Goal: Task Accomplishment & Management: Use online tool/utility

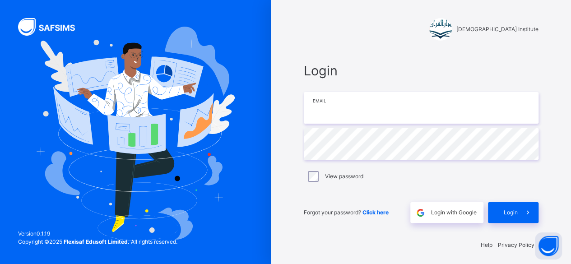
type input "**********"
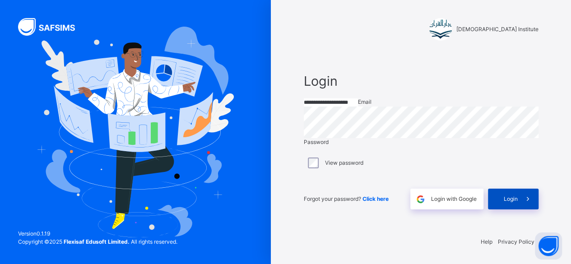
click at [514, 203] on span "Login" at bounding box center [511, 199] width 14 height 8
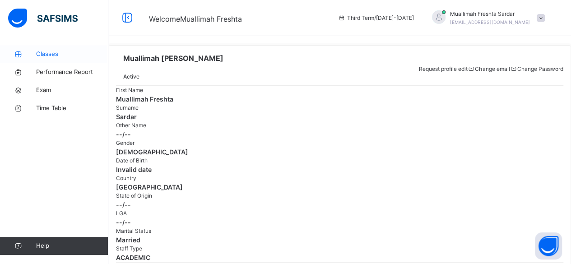
click at [57, 53] on span "Classes" at bounding box center [72, 54] width 72 height 9
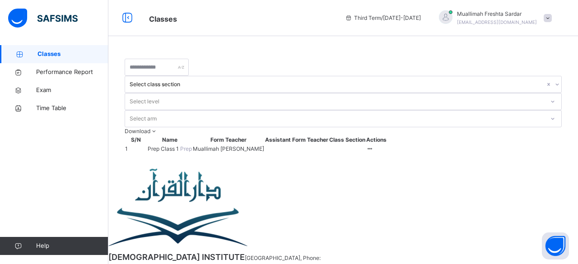
click at [174, 145] on span "Prep Class 1" at bounding box center [164, 148] width 33 height 7
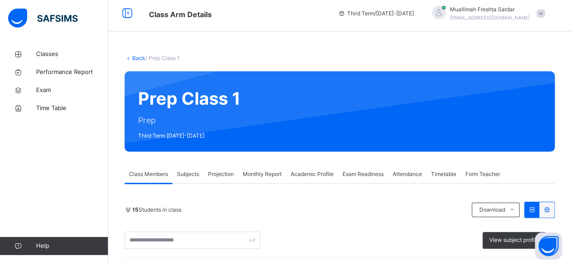
scroll to position [5, 0]
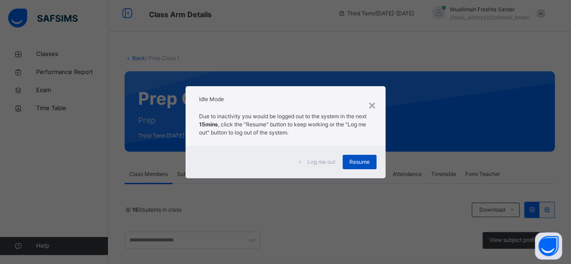
click at [360, 160] on span "Resume" at bounding box center [360, 162] width 20 height 8
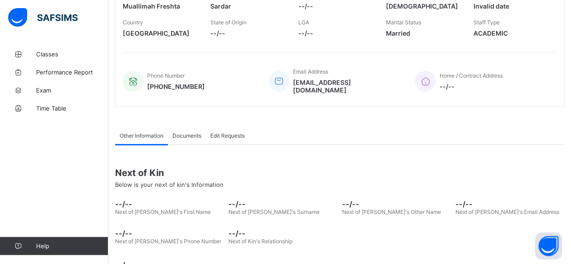
scroll to position [182, 0]
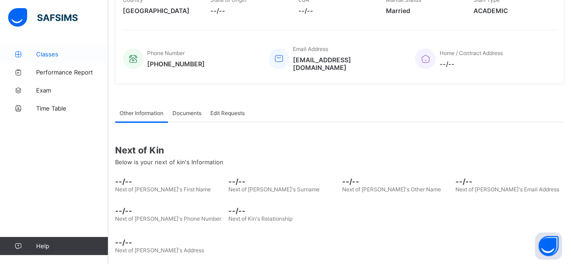
click at [51, 56] on span "Classes" at bounding box center [72, 54] width 72 height 7
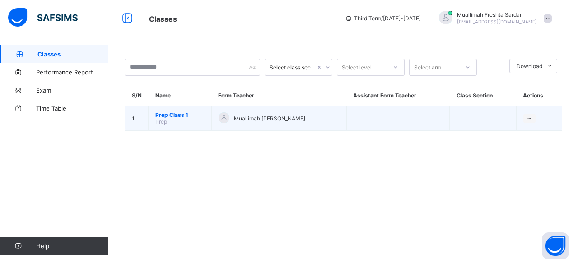
click at [167, 114] on span "Prep Class 1" at bounding box center [179, 115] width 49 height 7
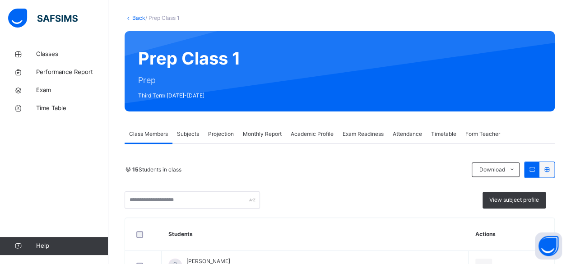
scroll to position [45, 0]
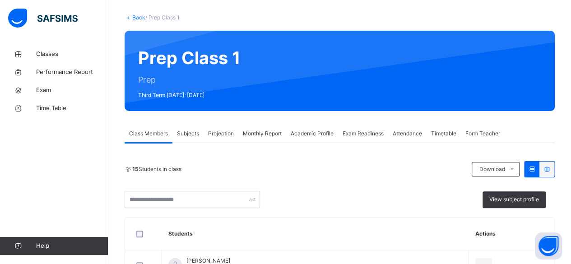
click at [218, 133] on span "Projection" at bounding box center [221, 134] width 26 height 8
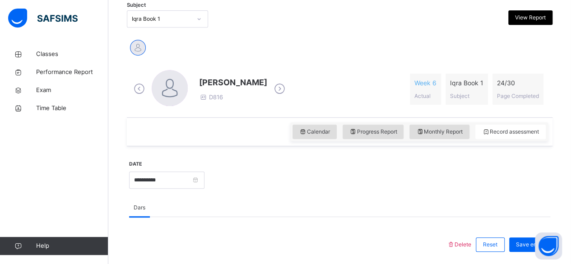
scroll to position [198, 0]
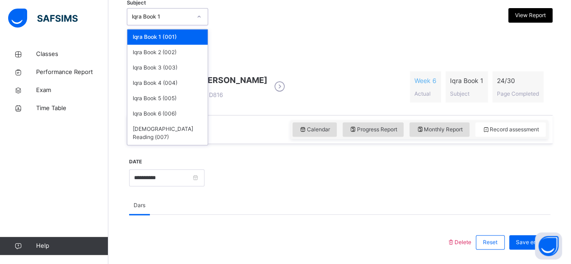
click at [188, 14] on div "Iqra Book 1" at bounding box center [162, 17] width 60 height 8
click at [167, 49] on div "Iqra Book 2 (002)" at bounding box center [167, 52] width 80 height 15
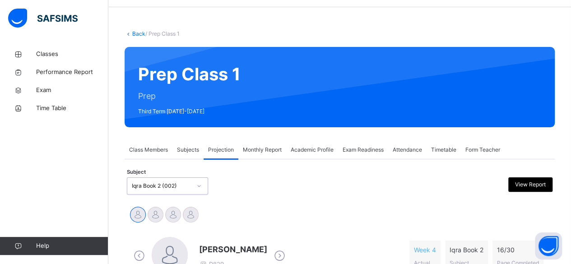
scroll to position [209, 0]
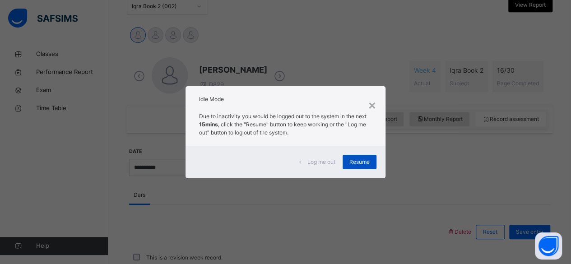
click at [364, 159] on span "Resume" at bounding box center [360, 162] width 20 height 8
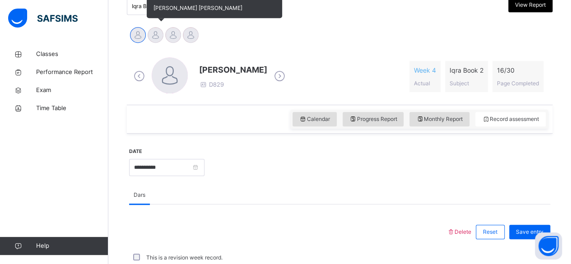
click at [150, 35] on div at bounding box center [156, 35] width 16 height 16
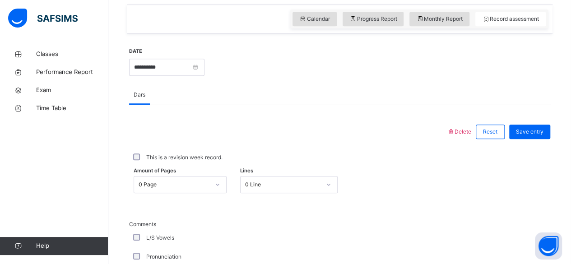
scroll to position [309, 0]
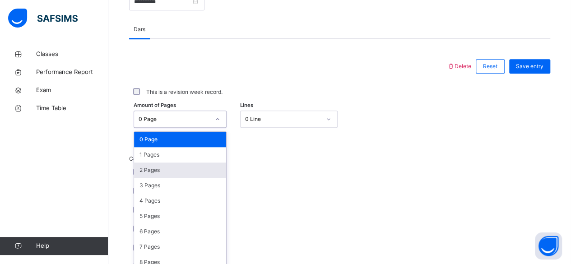
click at [181, 128] on div "option 2 Pages focused, 3 of 31. 31 results available. Use Up and Down to choos…" at bounding box center [180, 119] width 93 height 17
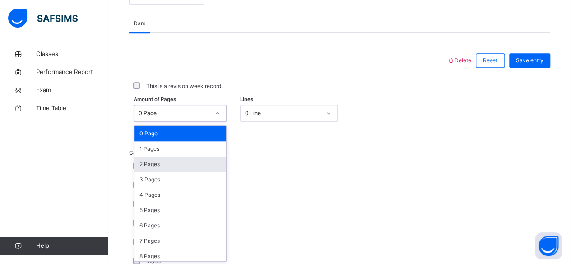
click at [173, 157] on div "2 Pages" at bounding box center [180, 164] width 92 height 15
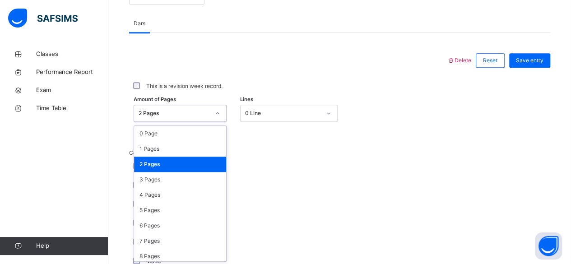
click at [167, 105] on div "2 Pages" at bounding box center [180, 113] width 93 height 17
click at [157, 148] on div "1 Pages" at bounding box center [180, 148] width 92 height 15
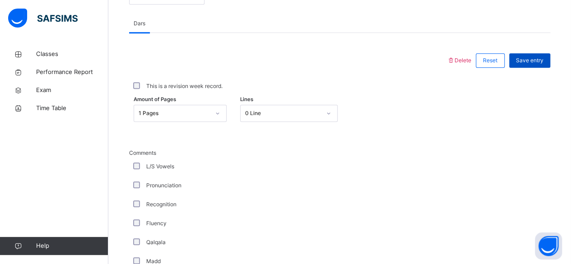
click at [544, 63] on span "Save entry" at bounding box center [530, 60] width 28 height 8
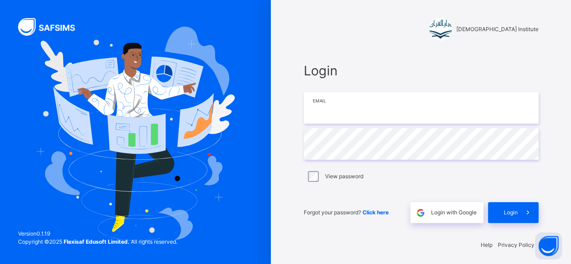
type input "**********"
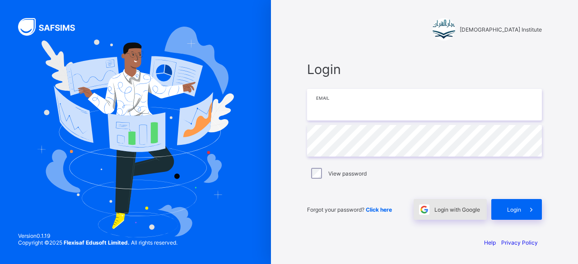
type input "**********"
click at [465, 205] on div "Login with Google" at bounding box center [450, 209] width 73 height 21
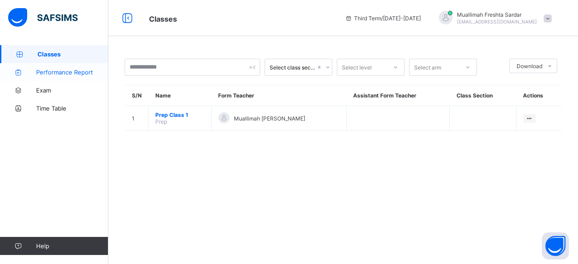
click at [79, 69] on span "Performance Report" at bounding box center [72, 72] width 72 height 7
select select "****"
select select "*"
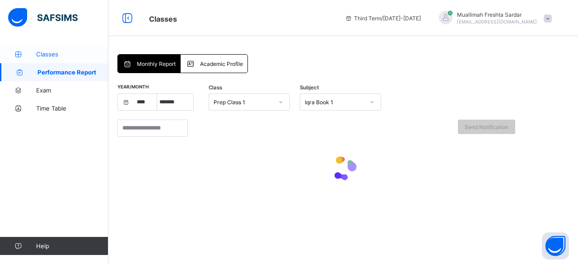
click at [70, 51] on span "Classes" at bounding box center [72, 54] width 72 height 7
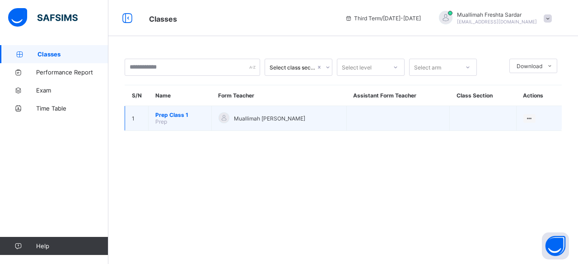
click at [176, 115] on span "Prep Class 1" at bounding box center [179, 115] width 49 height 7
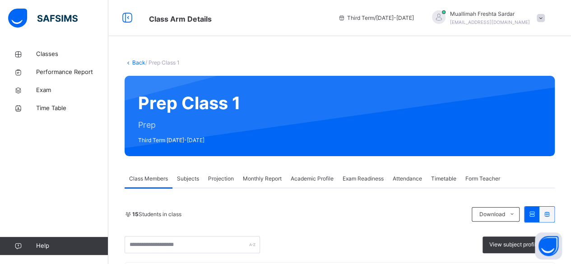
click at [226, 179] on span "Projection" at bounding box center [221, 179] width 26 height 8
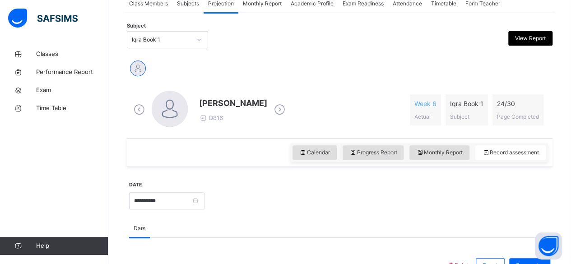
scroll to position [183, 0]
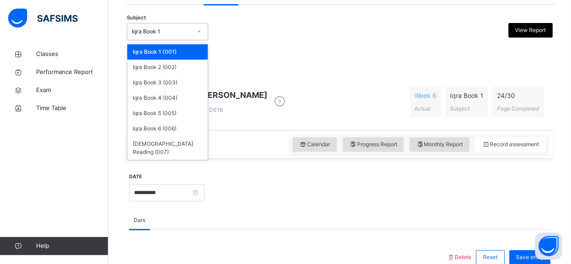
click at [173, 38] on div "Iqra Book 1" at bounding box center [167, 31] width 81 height 17
click at [165, 70] on div "Iqra Book 2 (002)" at bounding box center [167, 67] width 80 height 15
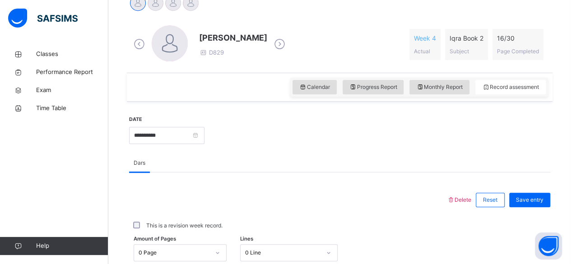
scroll to position [238, 0]
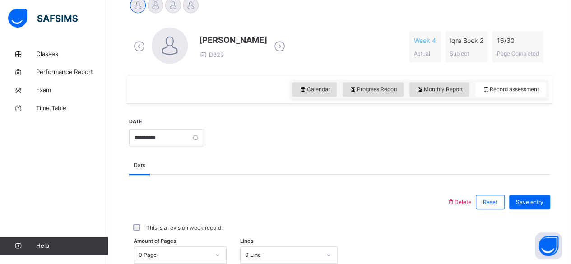
click at [157, 4] on div at bounding box center [156, 5] width 16 height 16
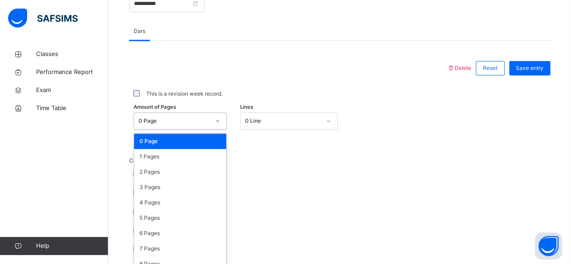
click at [182, 130] on div "option 0 Page focused, 1 of 31. 31 results available. Use Up and Down to choose…" at bounding box center [180, 120] width 93 height 17
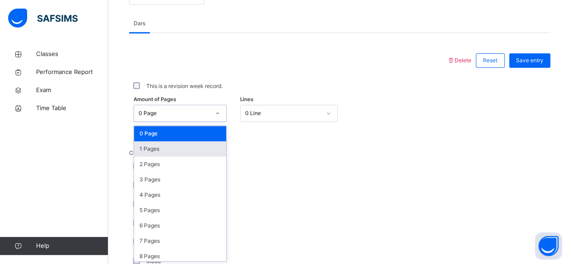
click at [171, 147] on div "1 Pages" at bounding box center [180, 148] width 92 height 15
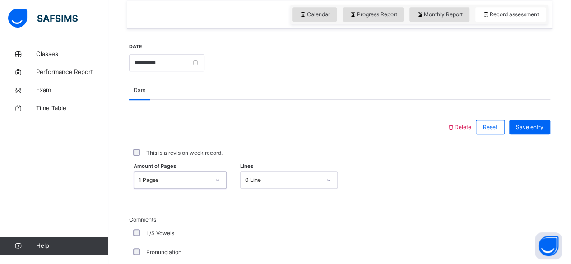
scroll to position [320, 0]
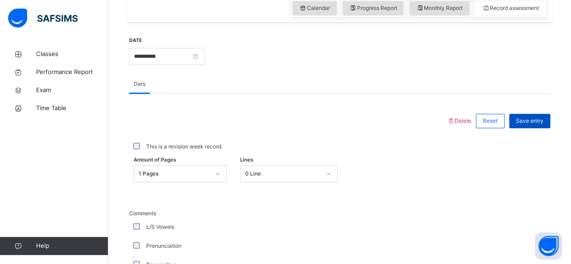
click at [535, 119] on span "Save entry" at bounding box center [530, 121] width 28 height 8
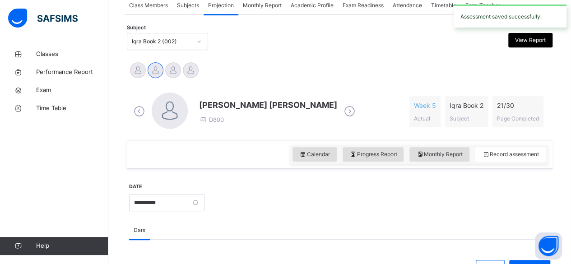
scroll to position [173, 0]
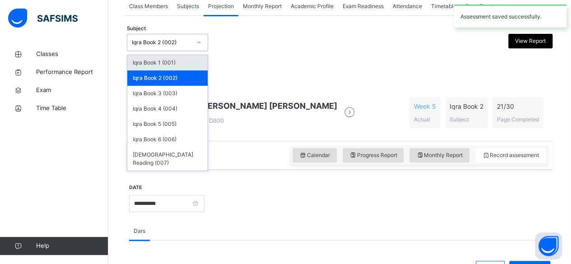
click at [182, 41] on div "Iqra Book 2 (002)" at bounding box center [162, 42] width 60 height 8
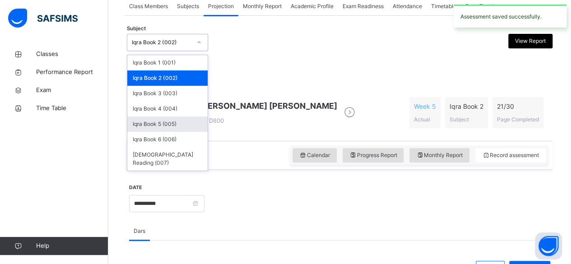
click at [162, 125] on div "Iqra Book 5 (005)" at bounding box center [167, 124] width 80 height 15
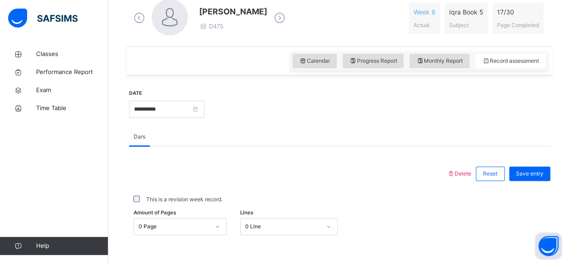
scroll to position [267, 0]
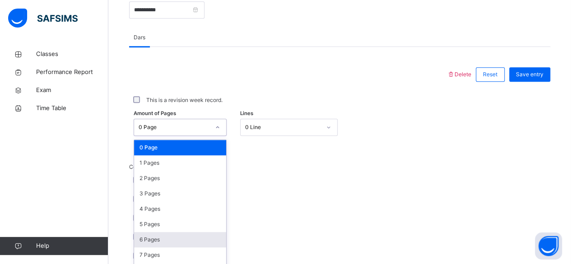
click at [173, 136] on div "option 6 Pages focused, 7 of 31. 31 results available. Use Up and Down to choos…" at bounding box center [180, 127] width 93 height 17
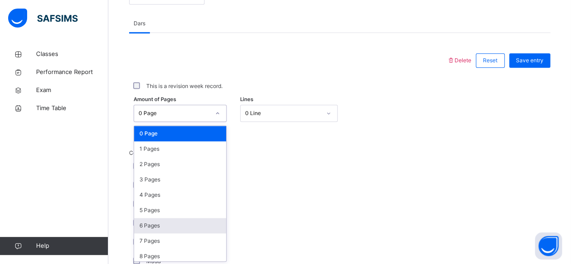
scroll to position [380, 0]
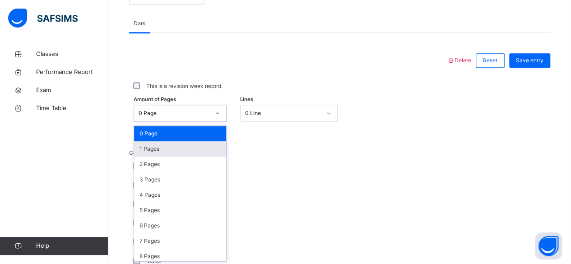
click at [188, 149] on div "1 Pages" at bounding box center [180, 148] width 92 height 15
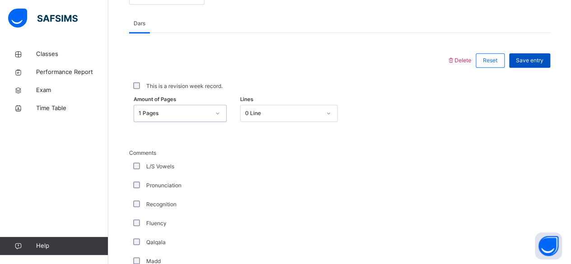
click at [538, 53] on div "Save entry" at bounding box center [529, 60] width 41 height 14
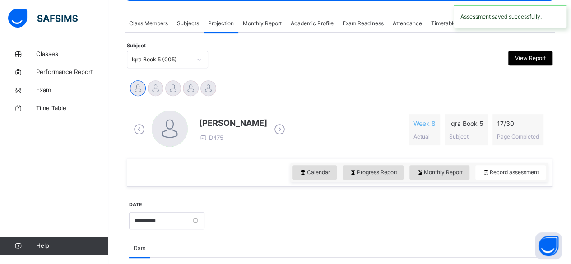
scroll to position [154, 0]
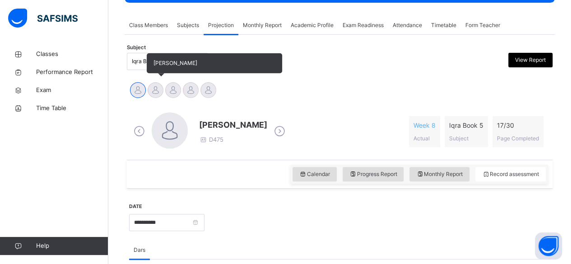
click at [157, 89] on div at bounding box center [156, 90] width 16 height 16
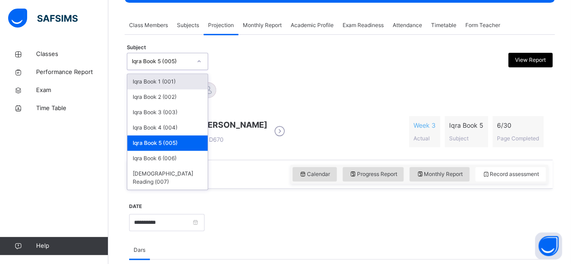
click at [133, 64] on div "Iqra Book 5 (005)" at bounding box center [162, 61] width 60 height 8
click at [154, 57] on div "Iqra Book 5 (005)" at bounding box center [162, 61] width 60 height 8
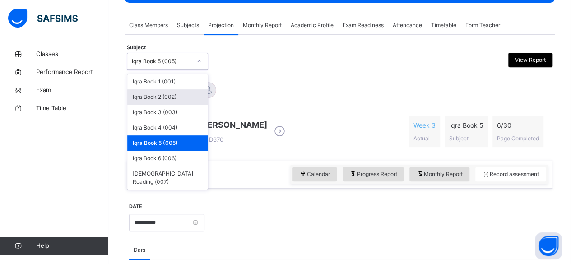
click at [150, 96] on div "Iqra Book 2 (002)" at bounding box center [167, 96] width 80 height 15
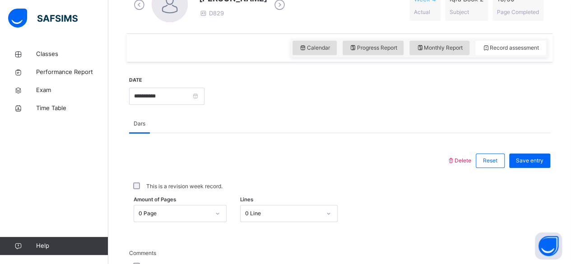
scroll to position [318, 0]
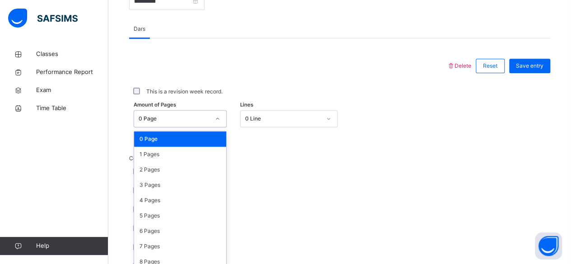
click at [213, 127] on div "option 0 Page focused, 1 of 31. 31 results available. Use Up and Down to choose…" at bounding box center [180, 118] width 93 height 17
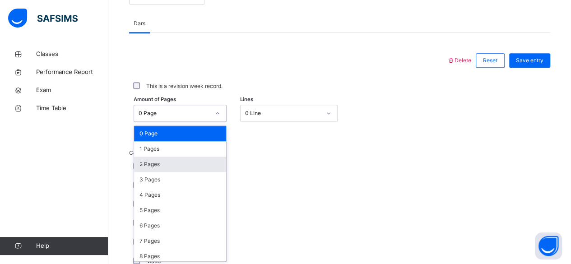
click at [192, 159] on div "2 Pages" at bounding box center [180, 164] width 92 height 15
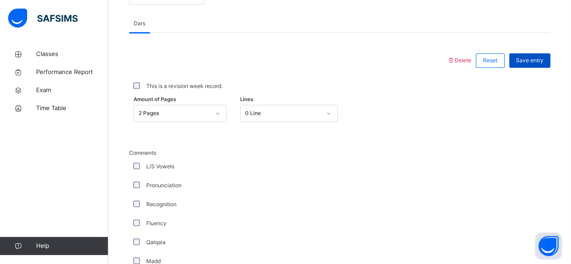
click at [537, 56] on span "Save entry" at bounding box center [530, 60] width 28 height 8
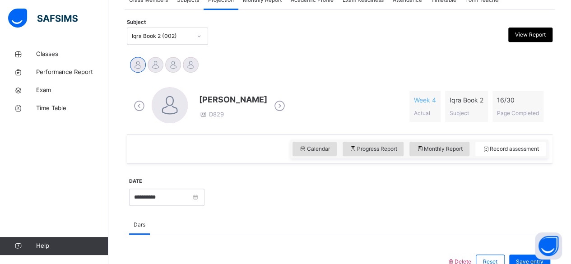
scroll to position [179, 0]
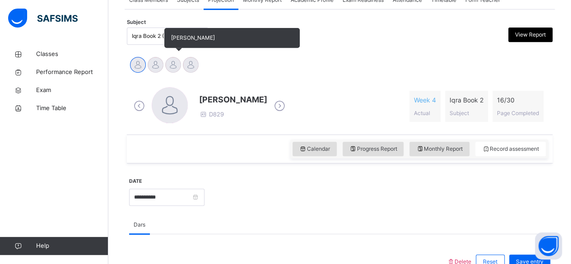
click at [180, 62] on div at bounding box center [173, 65] width 16 height 16
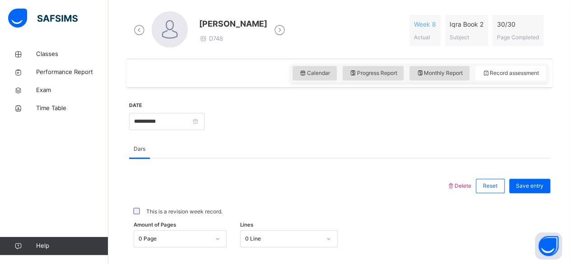
scroll to position [278, 0]
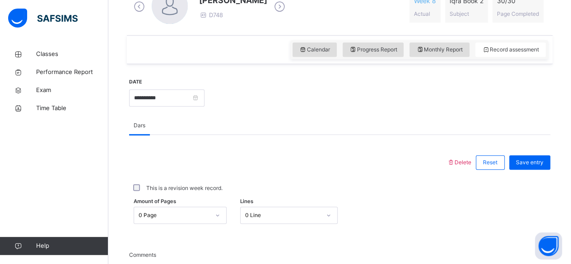
click at [172, 186] on label "This is a revision week record." at bounding box center [184, 188] width 76 height 8
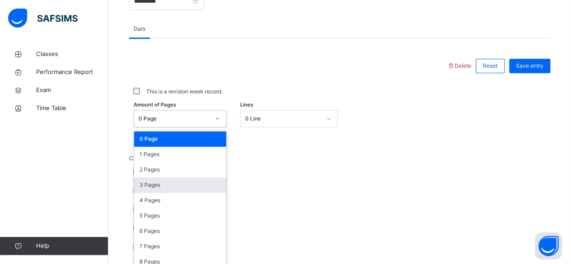
click at [167, 127] on div "option 3 Pages focused, 4 of 31. 31 results available. Use Up and Down to choos…" at bounding box center [180, 118] width 93 height 17
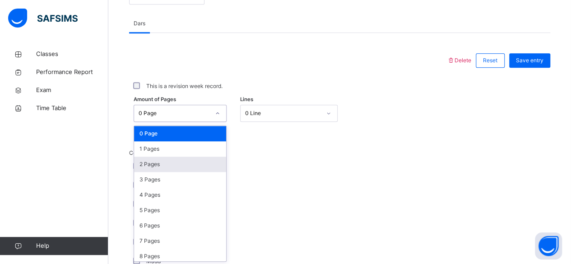
click at [166, 169] on div "2 Pages" at bounding box center [180, 164] width 92 height 15
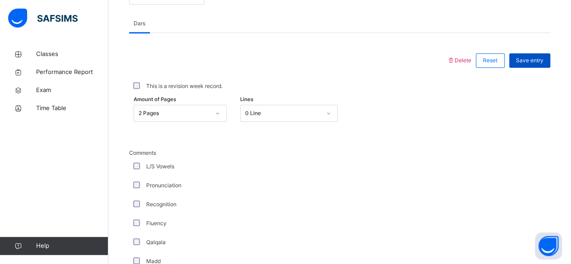
click at [543, 62] on span "Save entry" at bounding box center [530, 60] width 28 height 8
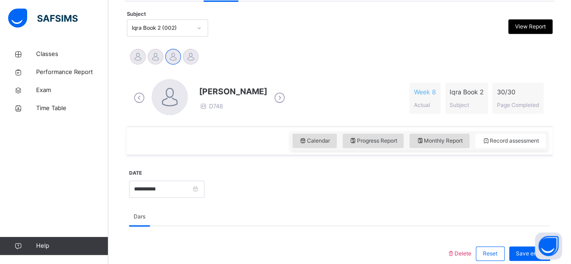
scroll to position [182, 0]
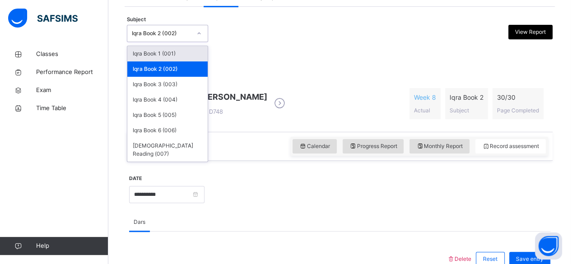
click at [163, 36] on div "Iqra Book 2 (002)" at bounding box center [162, 33] width 60 height 8
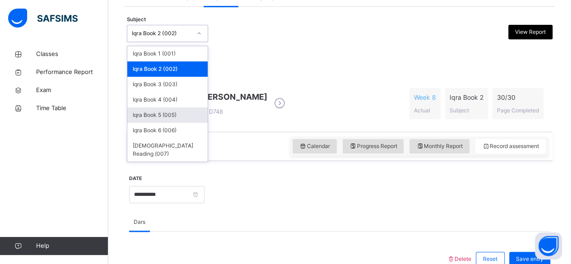
click at [160, 120] on div "Iqra Book 5 (005)" at bounding box center [167, 114] width 80 height 15
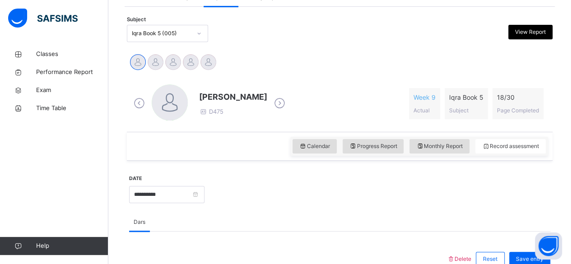
click at [298, 51] on div "HASSAN KHAN Omari Fernandez Raheem Syed Abdul Rayyan Muhaimin Muhammad shafran …" at bounding box center [340, 63] width 426 height 24
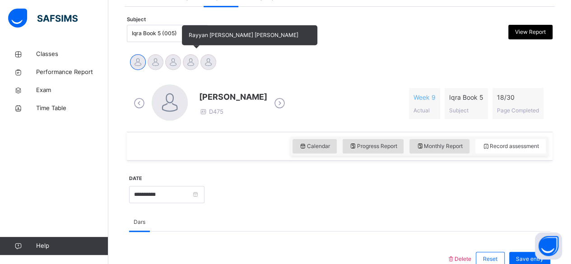
click at [195, 63] on div at bounding box center [191, 62] width 16 height 16
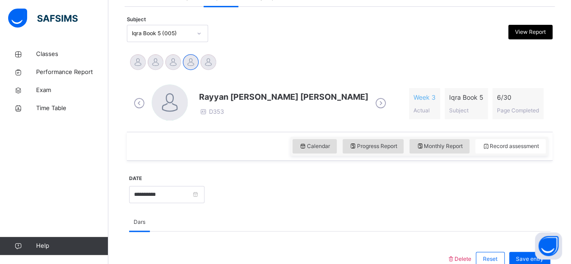
scroll to position [264, 0]
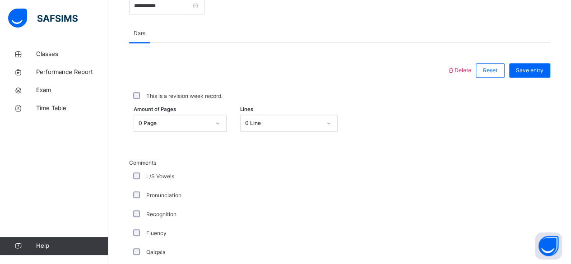
click at [215, 132] on div "0 Page" at bounding box center [180, 123] width 93 height 17
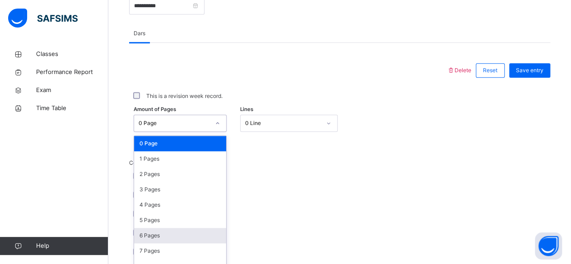
scroll to position [380, 0]
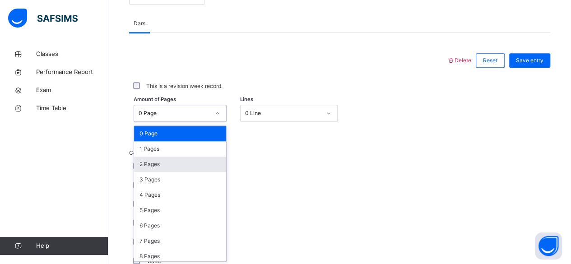
click at [175, 167] on div "2 Pages" at bounding box center [180, 164] width 92 height 15
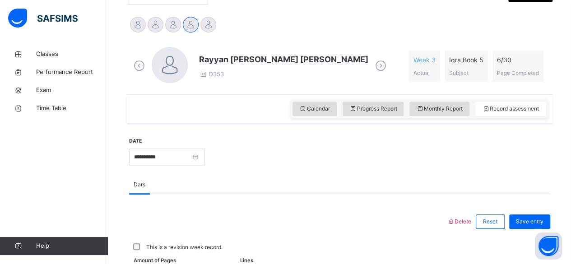
scroll to position [219, 0]
click at [537, 220] on span "Save entry" at bounding box center [530, 221] width 28 height 8
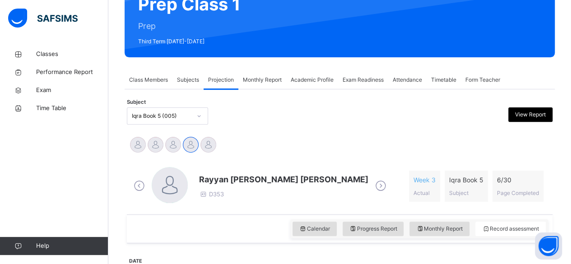
scroll to position [100, 0]
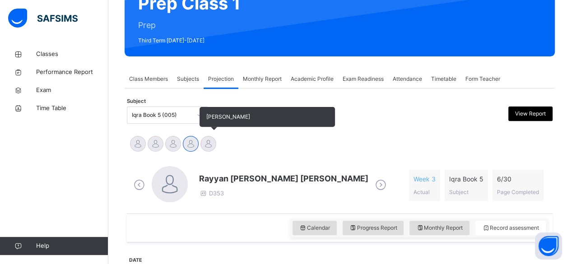
click at [210, 145] on div at bounding box center [209, 144] width 16 height 16
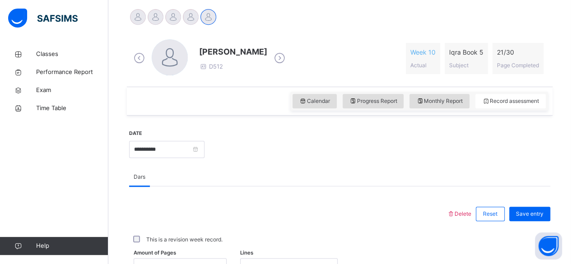
scroll to position [253, 0]
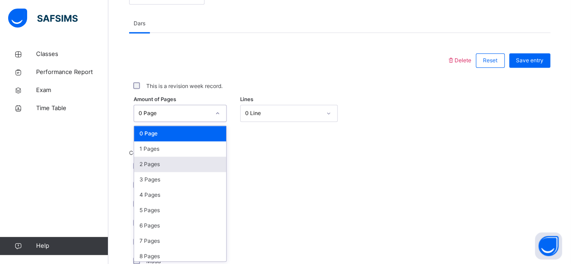
click at [187, 122] on div "option 2 Pages focused, 3 of 31. 31 results available. Use Up and Down to choos…" at bounding box center [180, 113] width 93 height 17
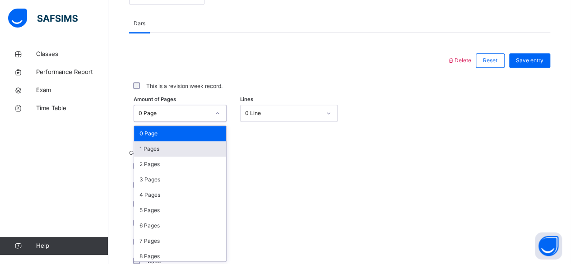
click at [183, 149] on div "1 Pages" at bounding box center [180, 148] width 92 height 15
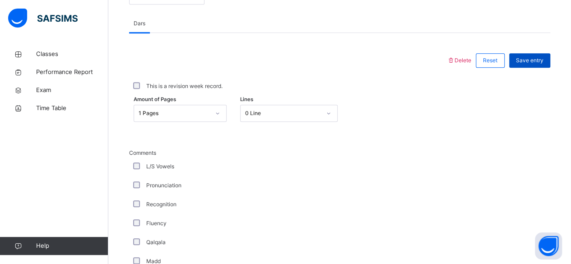
click at [541, 55] on div "Save entry" at bounding box center [529, 60] width 41 height 14
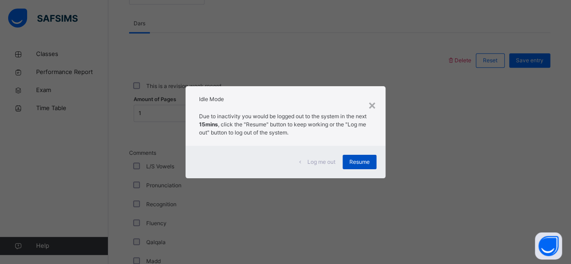
click at [375, 163] on div "Resume" at bounding box center [360, 162] width 34 height 14
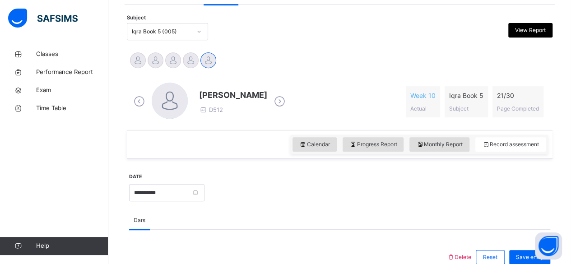
scroll to position [182, 0]
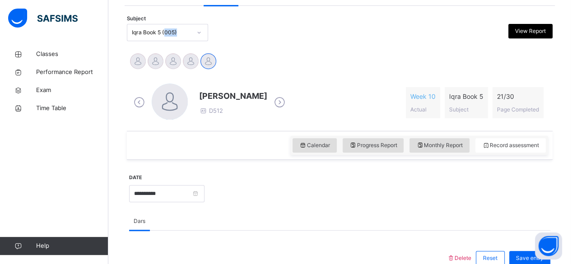
drag, startPoint x: 289, startPoint y: 42, endPoint x: 166, endPoint y: 30, distance: 124.3
click at [166, 30] on div "Subject Iqra Book 5 (005) View Report" at bounding box center [340, 32] width 426 height 26
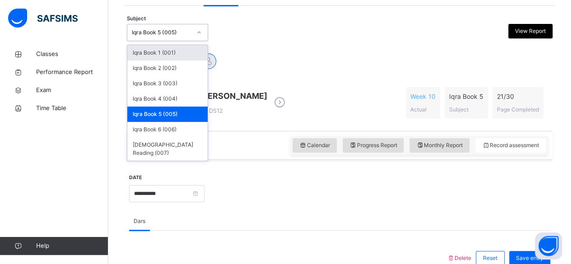
click at [166, 30] on div "Iqra Book 5 (005)" at bounding box center [162, 32] width 60 height 8
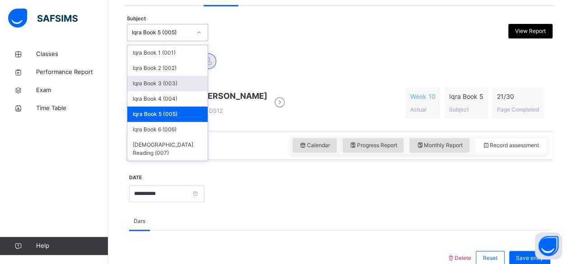
click at [171, 80] on div "Iqra Book 3 (003)" at bounding box center [167, 83] width 80 height 15
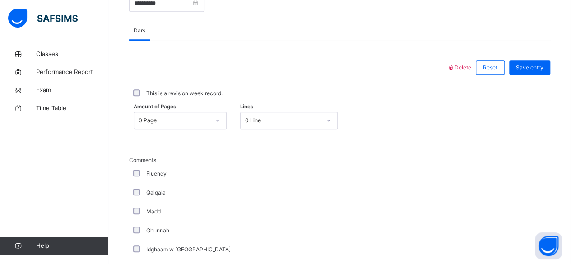
scroll to position [380, 0]
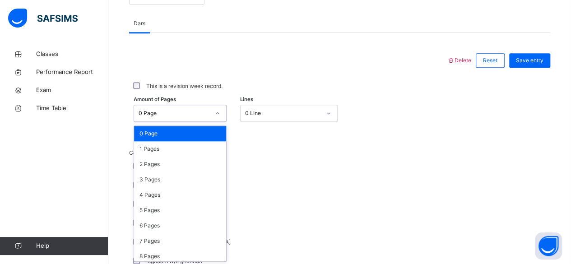
click at [201, 110] on div "0 Page" at bounding box center [174, 113] width 71 height 8
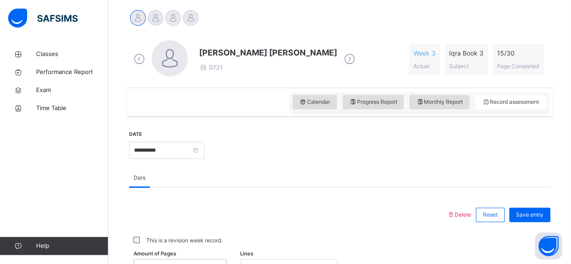
scroll to position [317, 0]
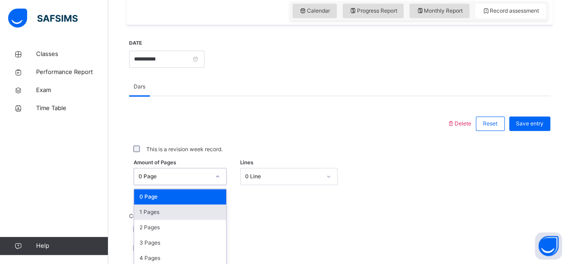
click at [166, 210] on div "1 Pages" at bounding box center [180, 212] width 92 height 15
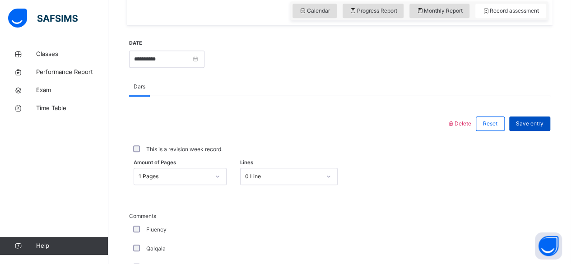
click at [538, 123] on span "Save entry" at bounding box center [530, 124] width 28 height 8
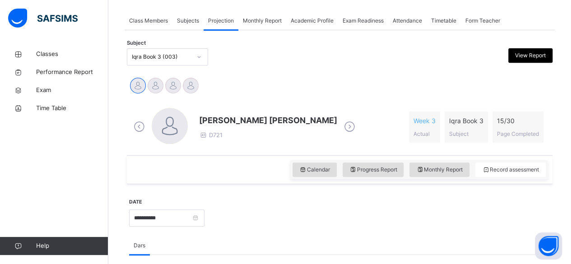
scroll to position [156, 0]
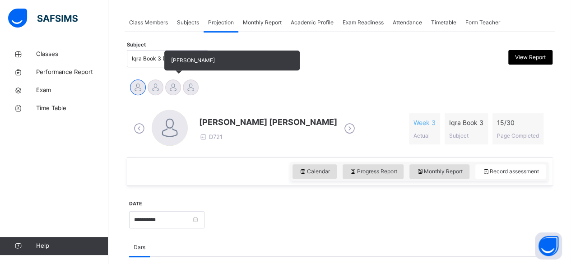
click at [177, 88] on div at bounding box center [173, 87] width 16 height 16
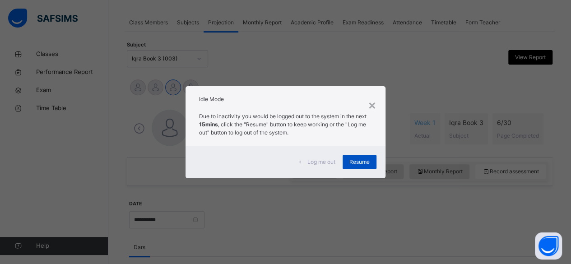
click at [365, 157] on div "Resume" at bounding box center [360, 162] width 34 height 14
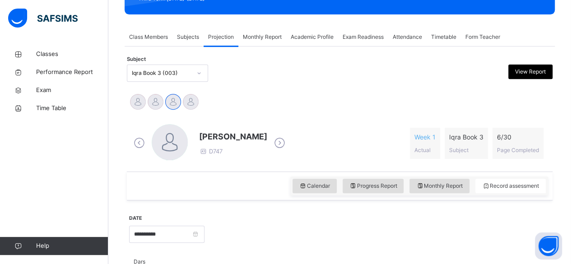
scroll to position [223, 0]
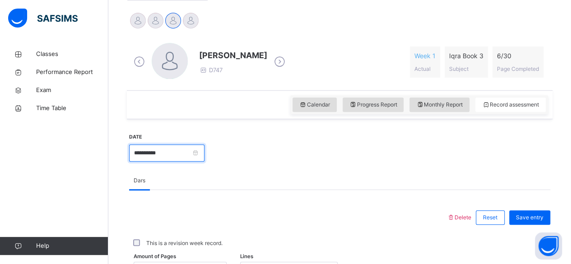
click at [205, 152] on input "**********" at bounding box center [166, 153] width 75 height 17
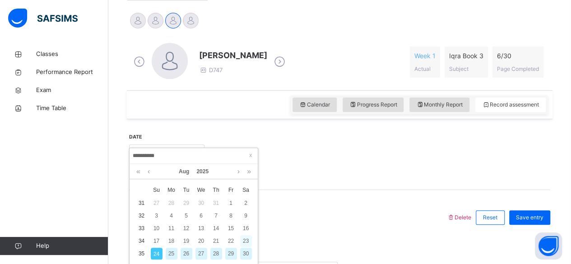
click at [242, 242] on div "23" at bounding box center [246, 241] width 12 height 12
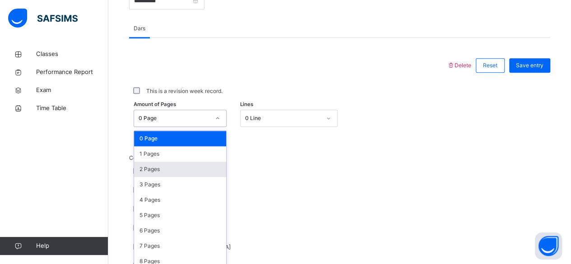
click at [219, 127] on div "option 2 Pages focused, 3 of 31. 31 results available. Use Up and Down to choos…" at bounding box center [180, 118] width 93 height 17
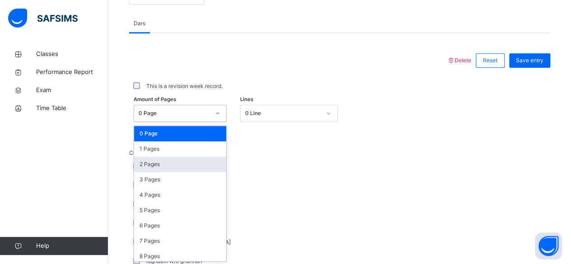
scroll to position [380, 0]
click at [187, 168] on div "2 Pages" at bounding box center [180, 164] width 92 height 15
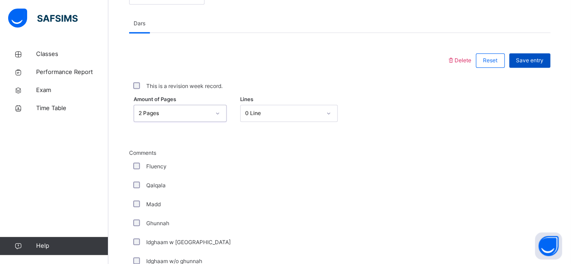
click at [548, 66] on div "Save entry" at bounding box center [529, 60] width 41 height 14
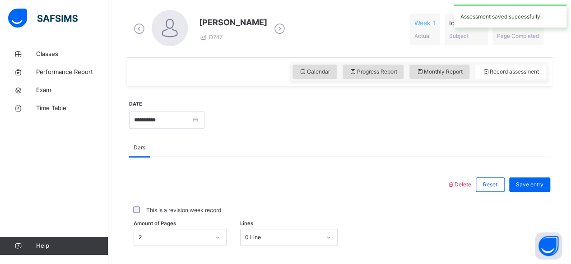
scroll to position [256, 0]
click at [205, 119] on input "**********" at bounding box center [166, 120] width 75 height 17
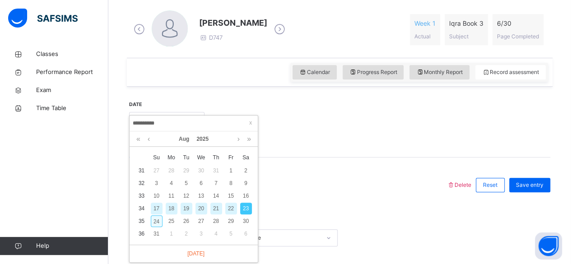
click at [158, 219] on div "24" at bounding box center [157, 221] width 12 height 12
type input "**********"
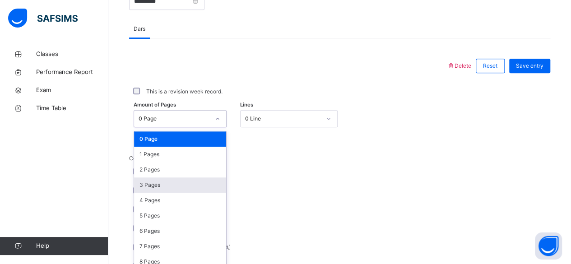
click at [165, 127] on div "option 3 Pages focused, 4 of 31. 31 results available. Use Up and Down to choos…" at bounding box center [180, 118] width 93 height 17
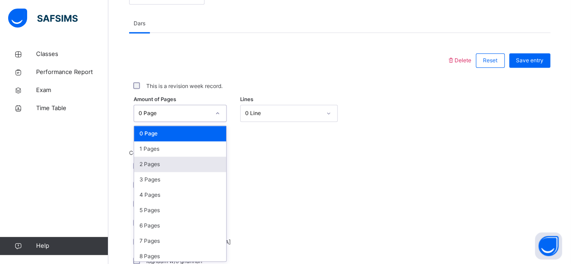
click at [179, 163] on div "2 Pages" at bounding box center [180, 164] width 92 height 15
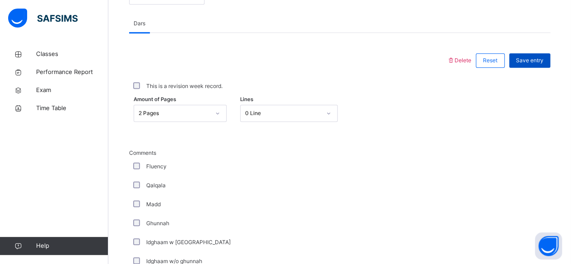
click at [531, 59] on span "Save entry" at bounding box center [530, 60] width 28 height 8
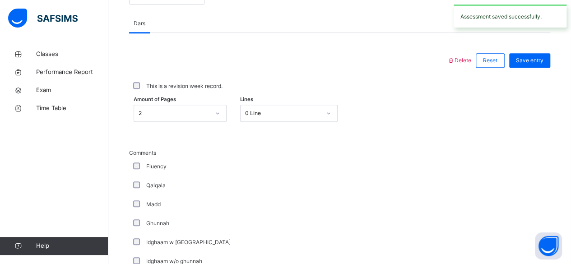
scroll to position [243, 0]
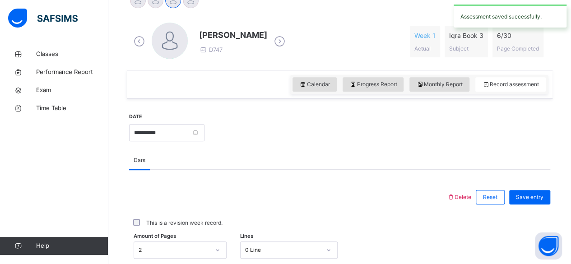
click at [294, 134] on div at bounding box center [377, 131] width 337 height 39
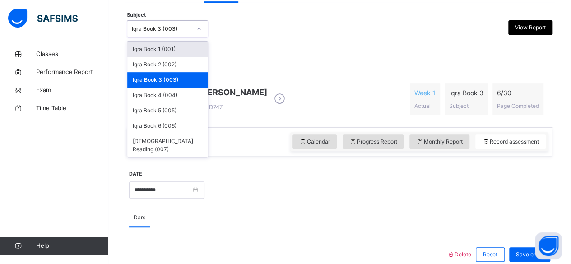
click at [175, 28] on div "Iqra Book 3 (003)" at bounding box center [162, 29] width 60 height 8
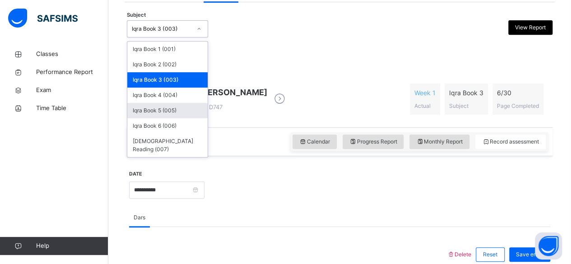
click at [155, 107] on div "Iqra Book 5 (005)" at bounding box center [167, 110] width 80 height 15
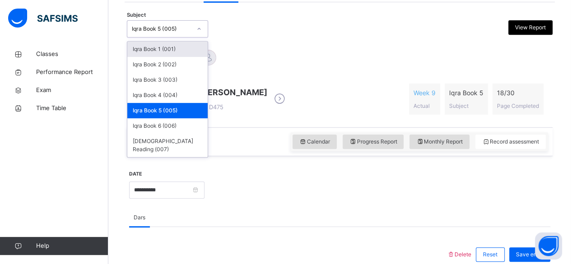
click at [151, 24] on div "Iqra Book 5 (005)" at bounding box center [158, 29] width 63 height 14
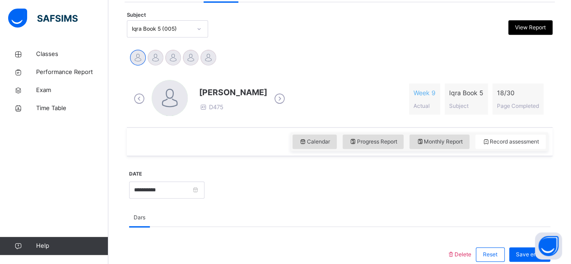
click at [242, 39] on div "Subject Iqra Book 5 (005) View Report" at bounding box center [340, 29] width 426 height 26
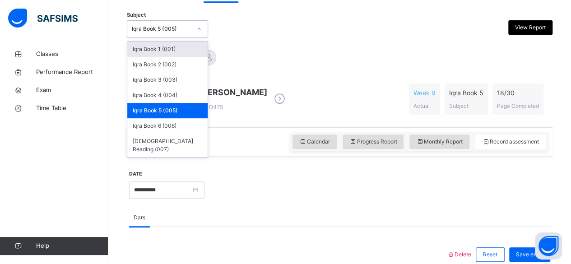
click at [135, 32] on div "Iqra Book 5 (005)" at bounding box center [162, 29] width 60 height 8
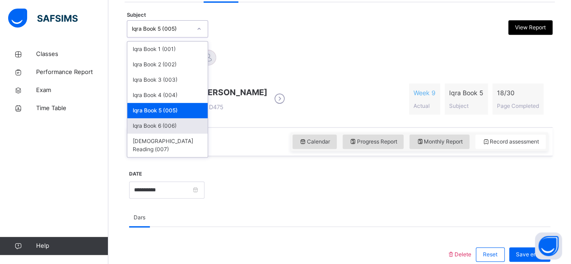
click at [152, 120] on div "Iqra Book 6 (006)" at bounding box center [167, 125] width 80 height 15
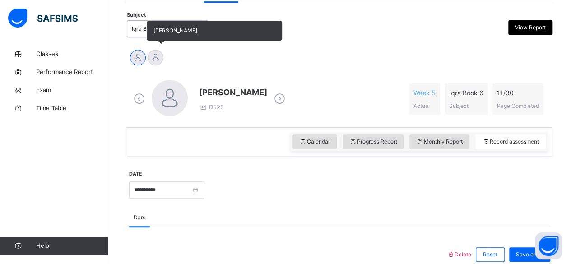
click at [151, 62] on div at bounding box center [156, 58] width 16 height 16
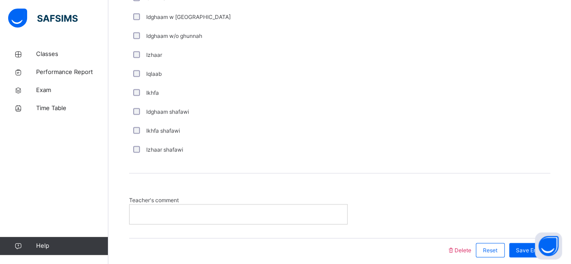
scroll to position [665, 0]
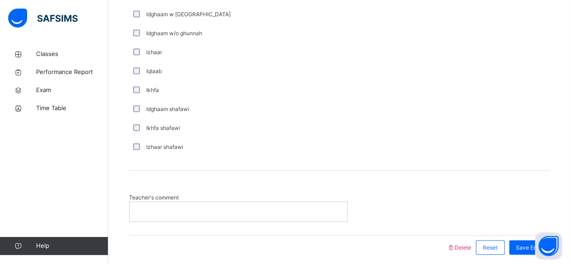
click at [277, 207] on p at bounding box center [238, 211] width 204 height 8
click at [519, 245] on div "Save Entry" at bounding box center [529, 247] width 41 height 14
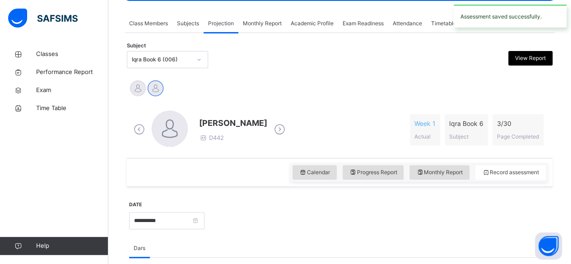
scroll to position [141, 0]
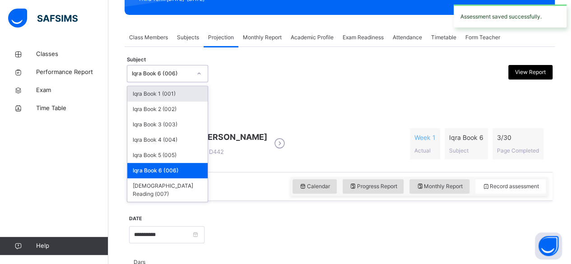
click at [150, 73] on div "Iqra Book 6 (006)" at bounding box center [162, 74] width 60 height 8
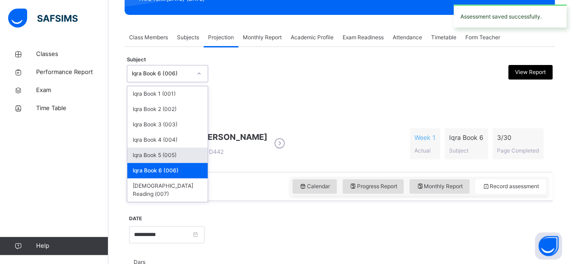
click at [149, 152] on div "Iqra Book 5 (005)" at bounding box center [167, 155] width 80 height 15
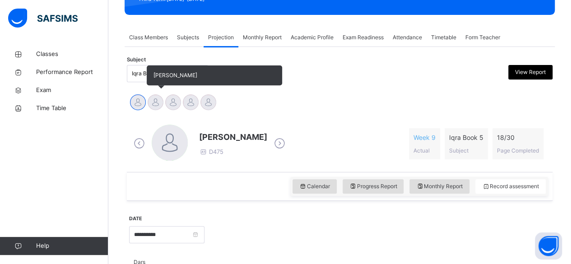
click at [159, 102] on div at bounding box center [156, 102] width 16 height 16
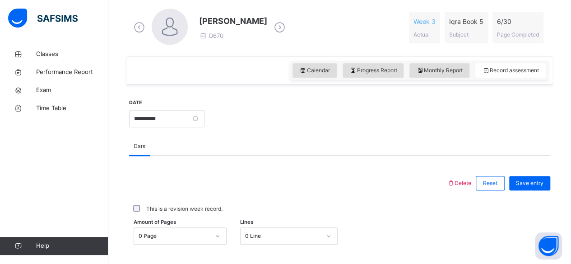
scroll to position [273, 0]
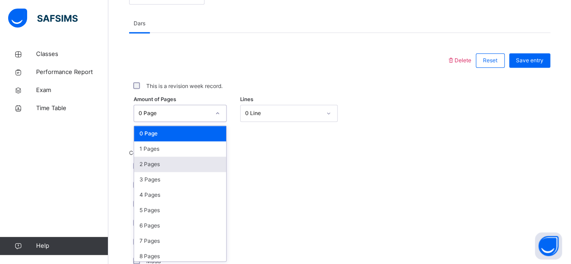
click at [173, 122] on div "option 2 Pages focused, 3 of 31. 31 results available. Use Up and Down to choos…" at bounding box center [180, 113] width 93 height 17
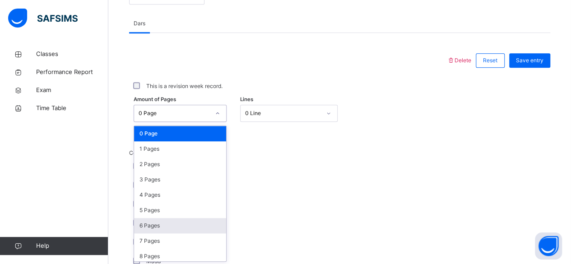
scroll to position [380, 0]
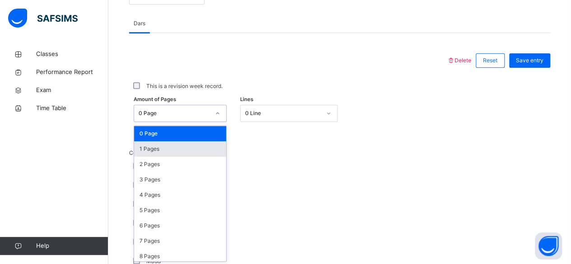
click at [190, 149] on div "1 Pages" at bounding box center [180, 148] width 92 height 15
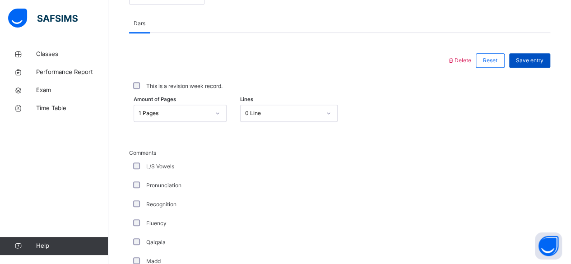
click at [544, 57] on span "Save entry" at bounding box center [530, 60] width 28 height 8
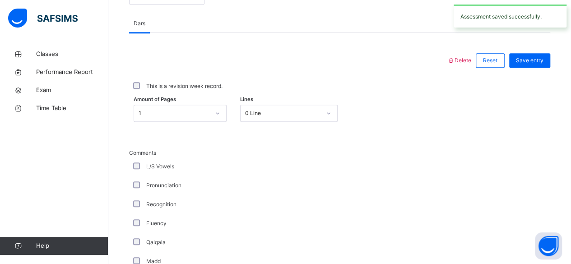
click at [367, 65] on div at bounding box center [288, 60] width 309 height 23
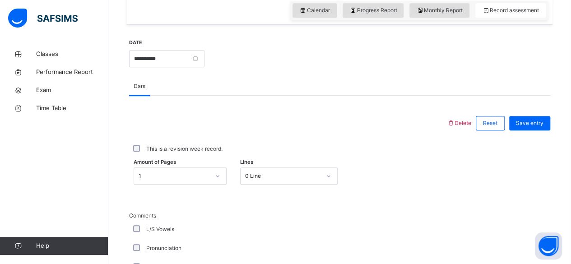
scroll to position [319, 0]
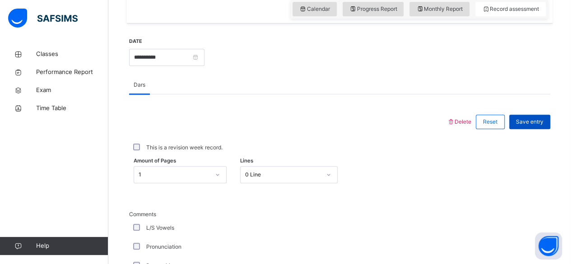
click at [538, 121] on span "Save entry" at bounding box center [530, 122] width 28 height 8
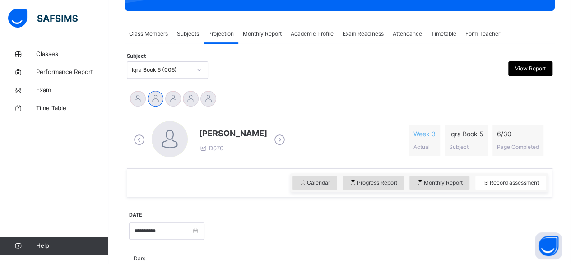
scroll to position [145, 0]
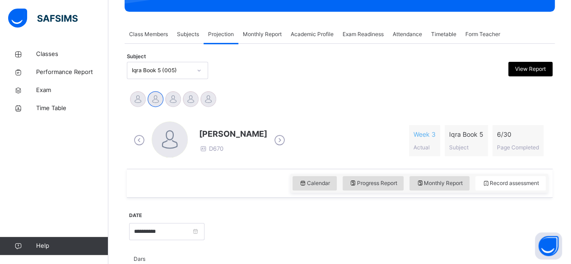
click at [411, 33] on span "Attendance" at bounding box center [407, 34] width 29 height 8
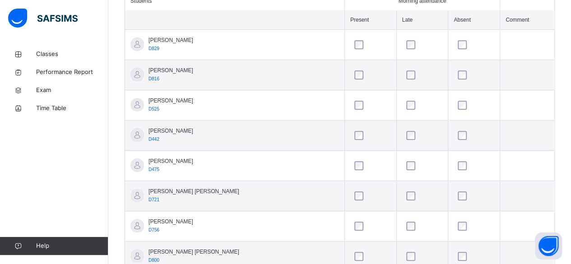
scroll to position [269, 0]
click at [462, 95] on div at bounding box center [474, 104] width 41 height 19
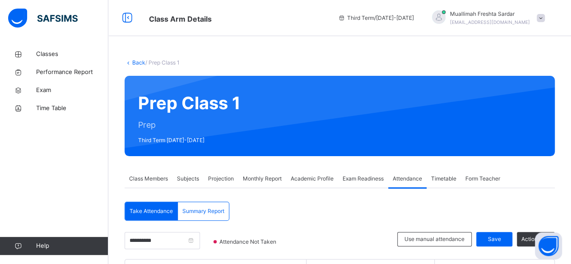
scroll to position [59, 0]
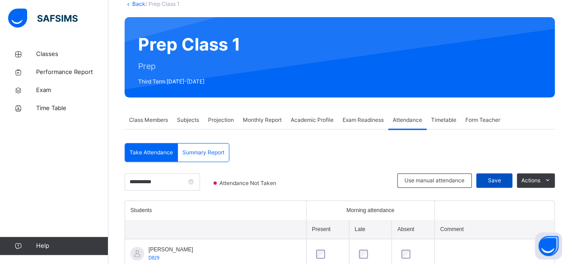
click at [499, 180] on span "Save" at bounding box center [494, 181] width 23 height 8
